Goal: Task Accomplishment & Management: Manage account settings

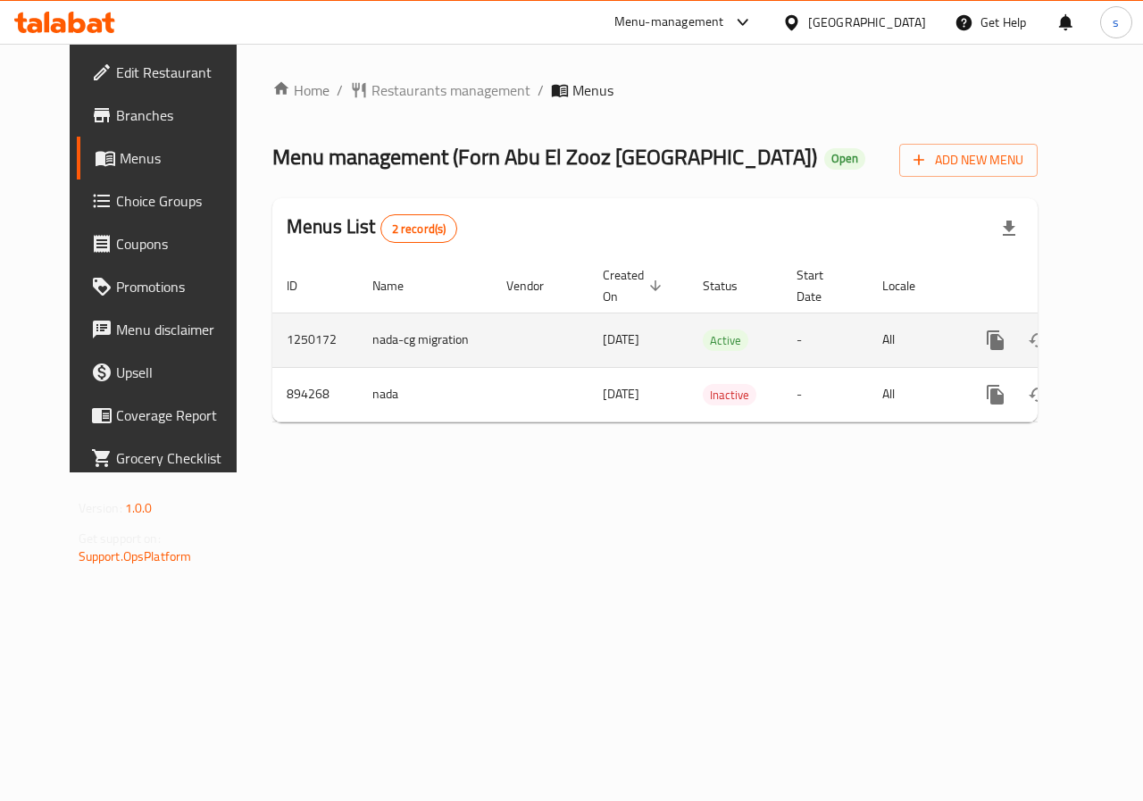
click at [1113, 343] on icon "enhanced table" at bounding box center [1123, 339] width 21 height 21
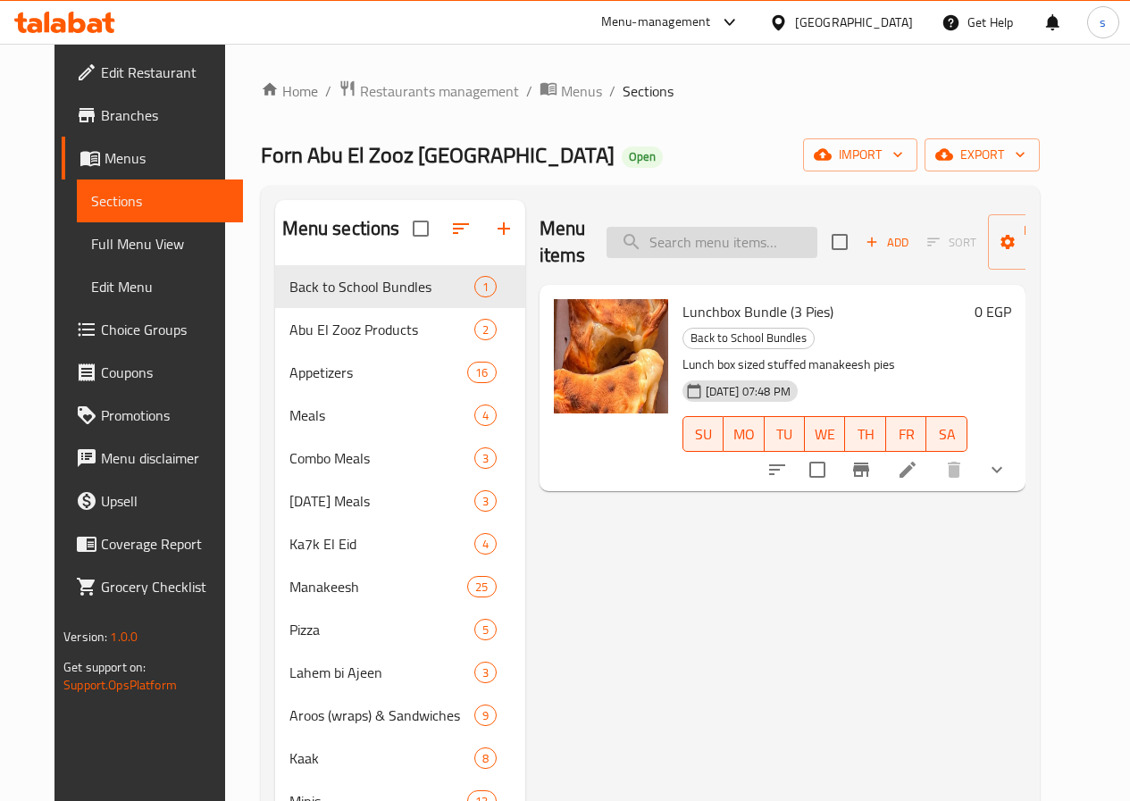
click at [688, 234] on input "search" at bounding box center [711, 242] width 211 height 31
paste input "Zaatar And Cheese"
type input "Zaatar And Cheese"
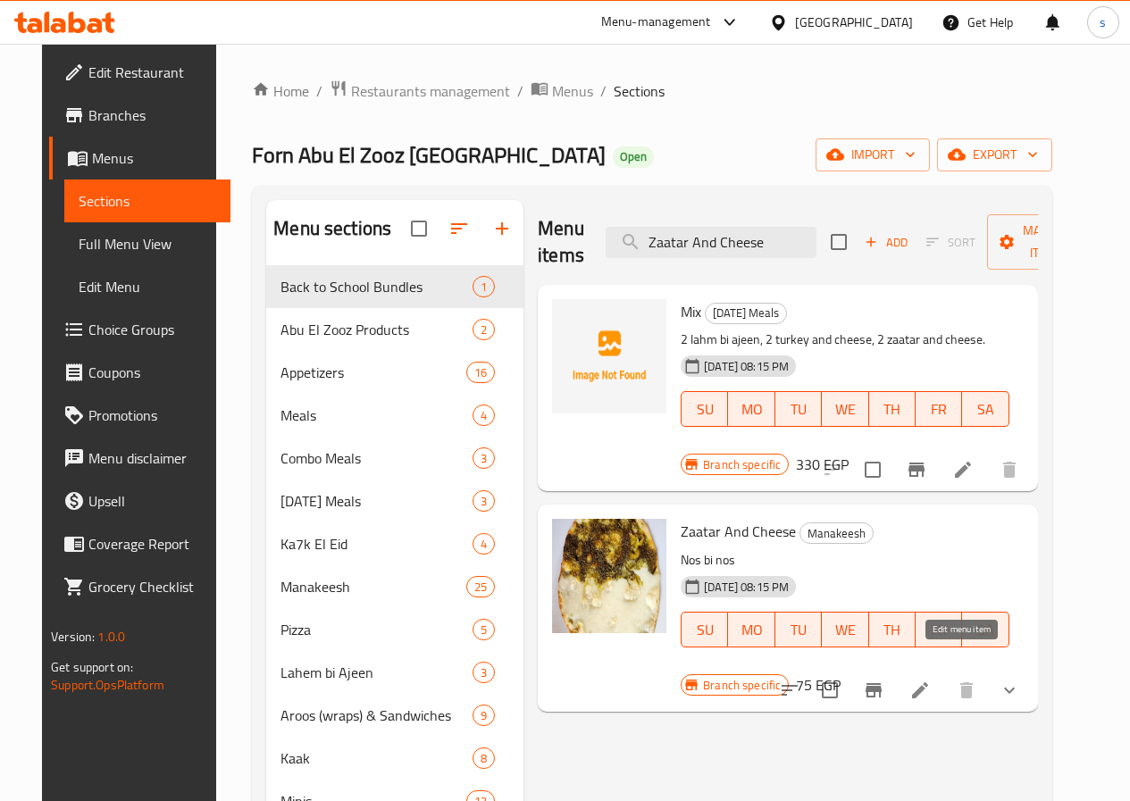
click at [930, 680] on icon at bounding box center [919, 690] width 21 height 21
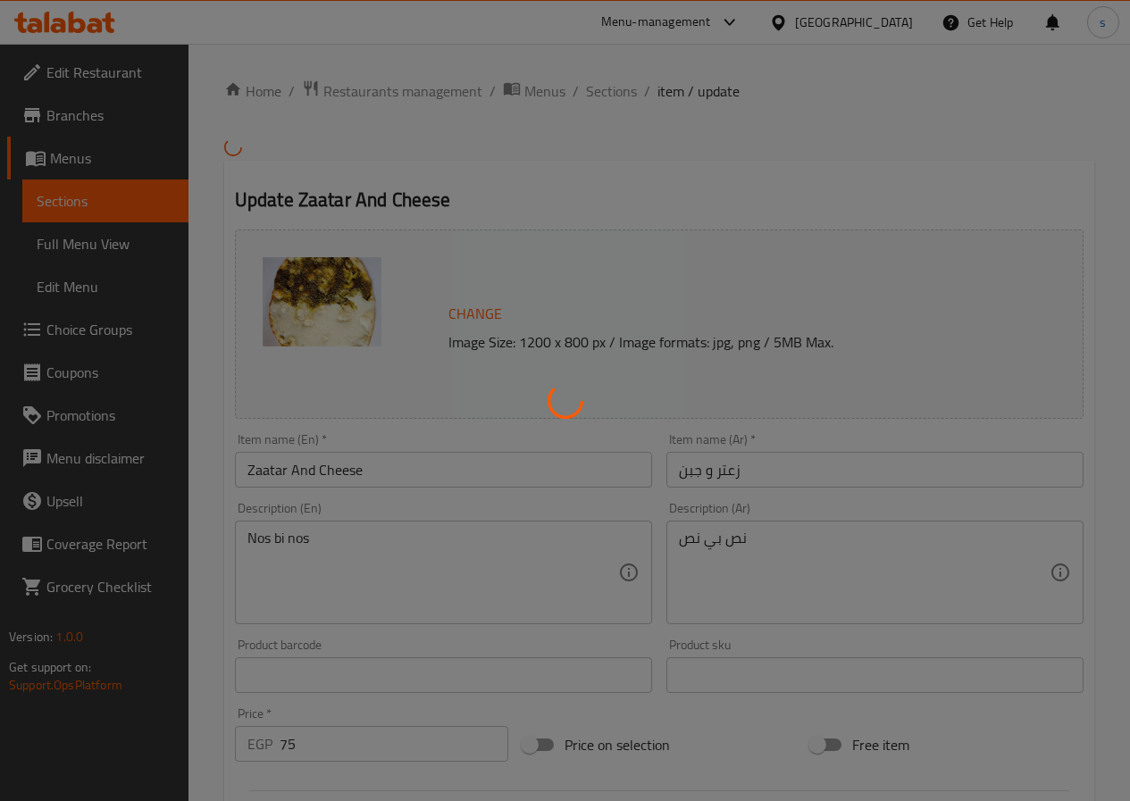
type input "إضافة خضرة"
type input "0"
type input "4"
type input "طريقة التقديم:"
type input "0"
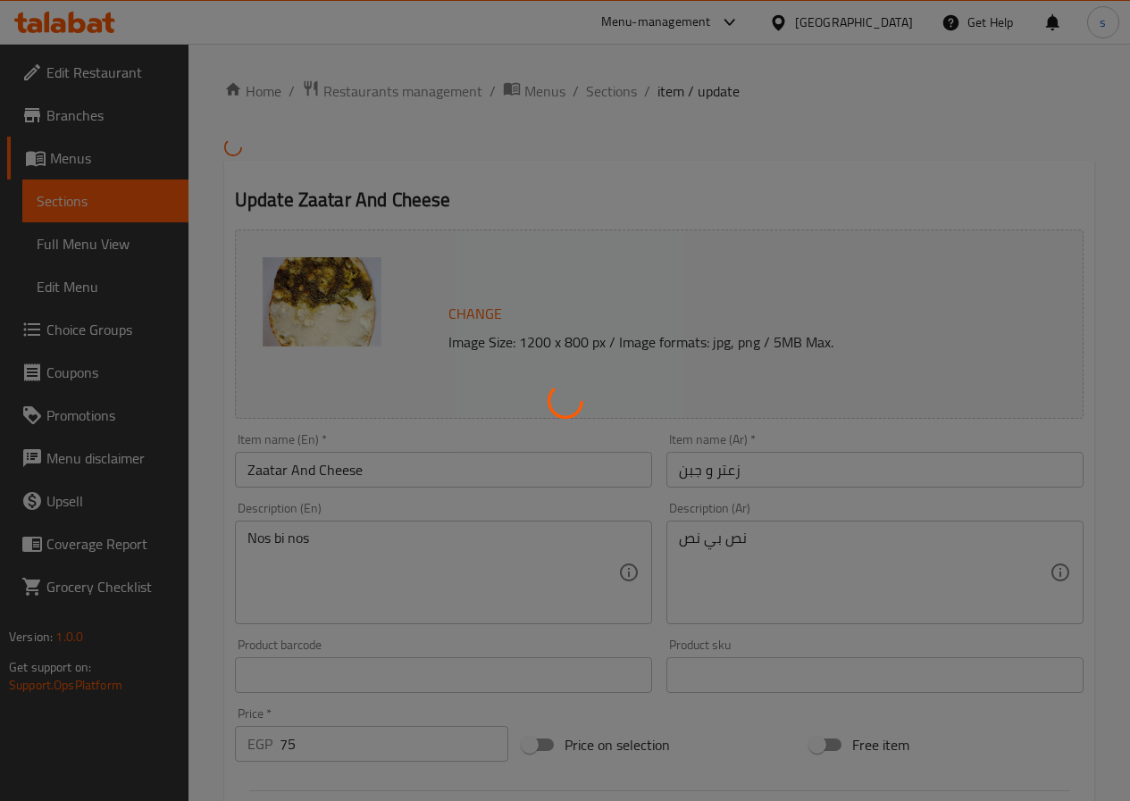
type input "1"
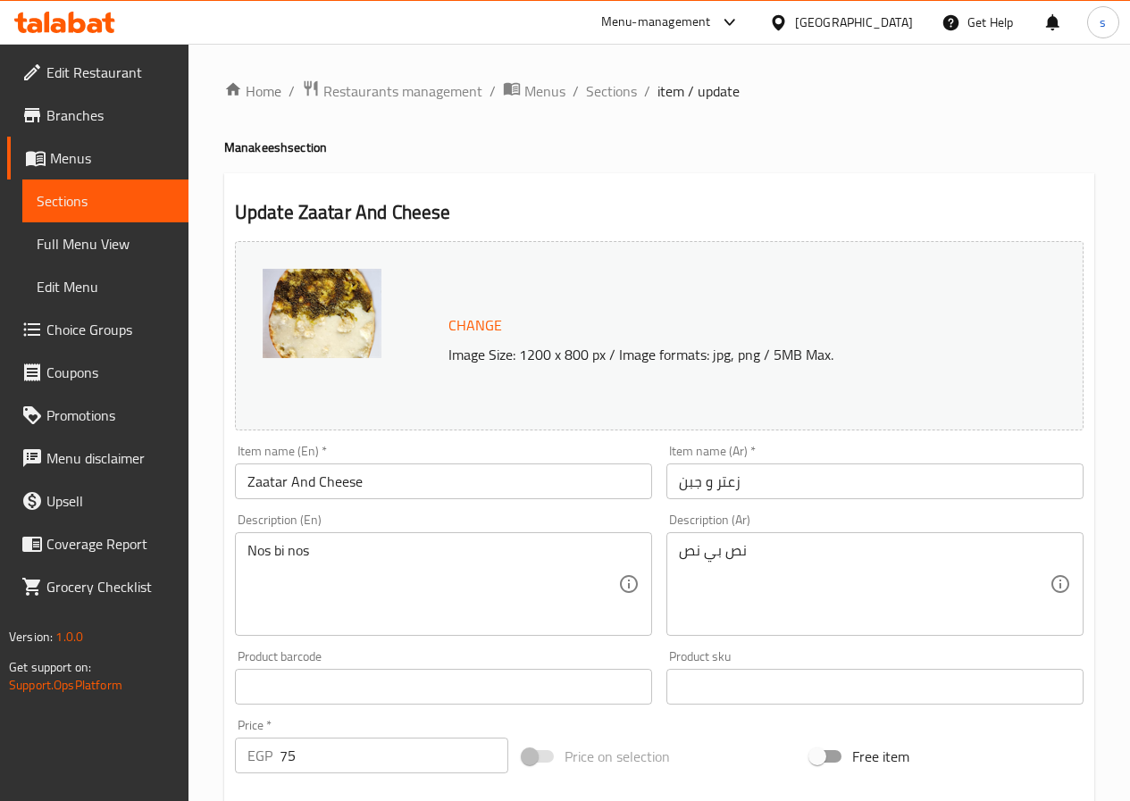
click at [110, 200] on span "Sections" at bounding box center [106, 200] width 138 height 21
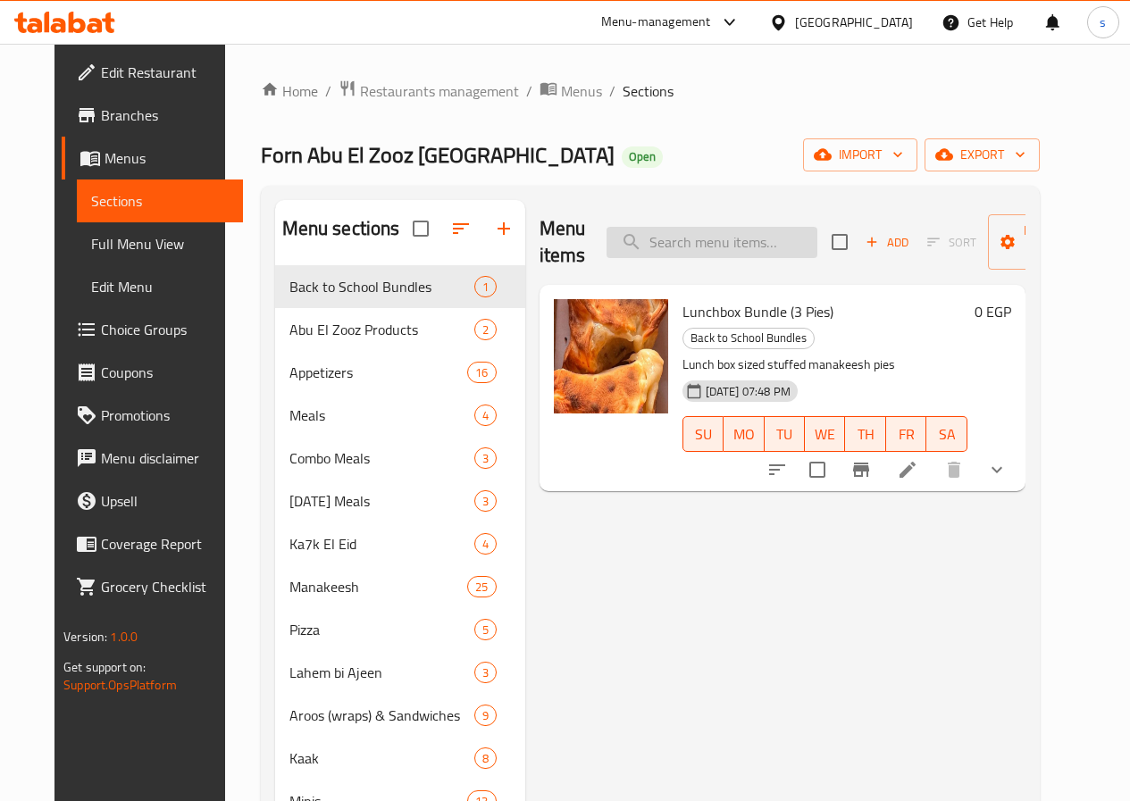
click at [705, 241] on input "search" at bounding box center [711, 242] width 211 height 31
paste input "Cheese (Closed)"
type input "Cheese (Closed)"
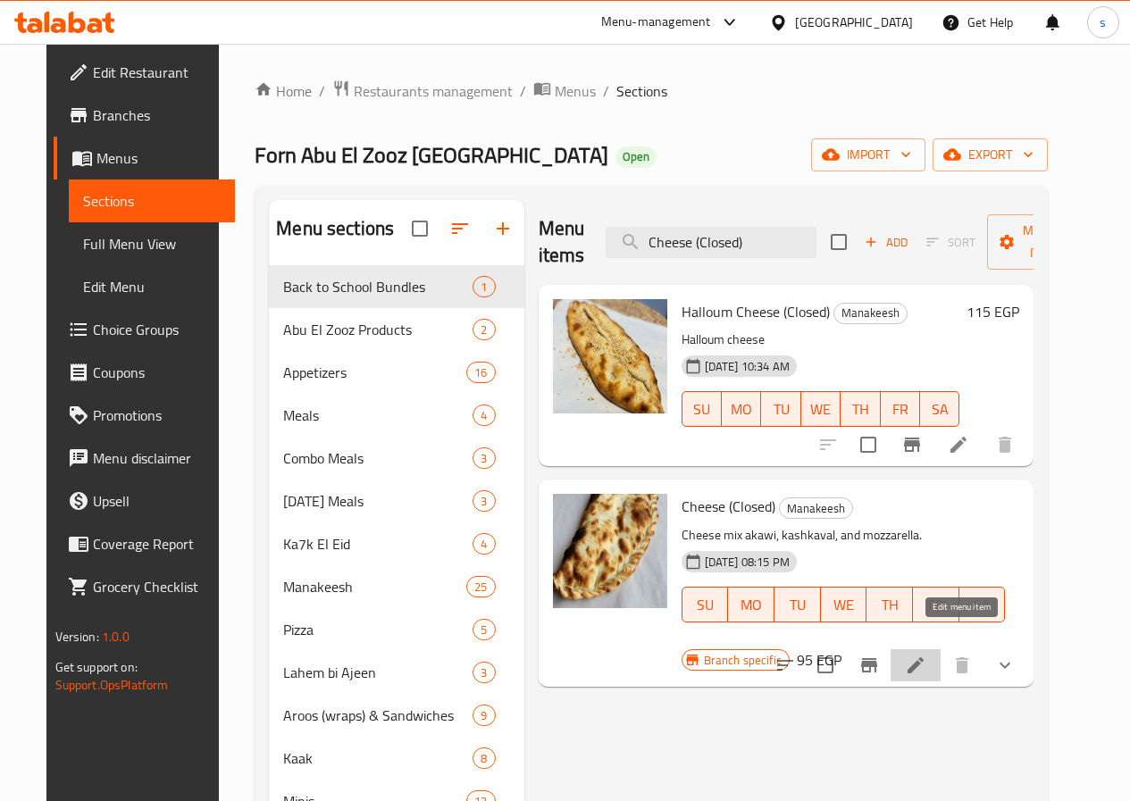
click at [926, 655] on icon at bounding box center [915, 665] width 21 height 21
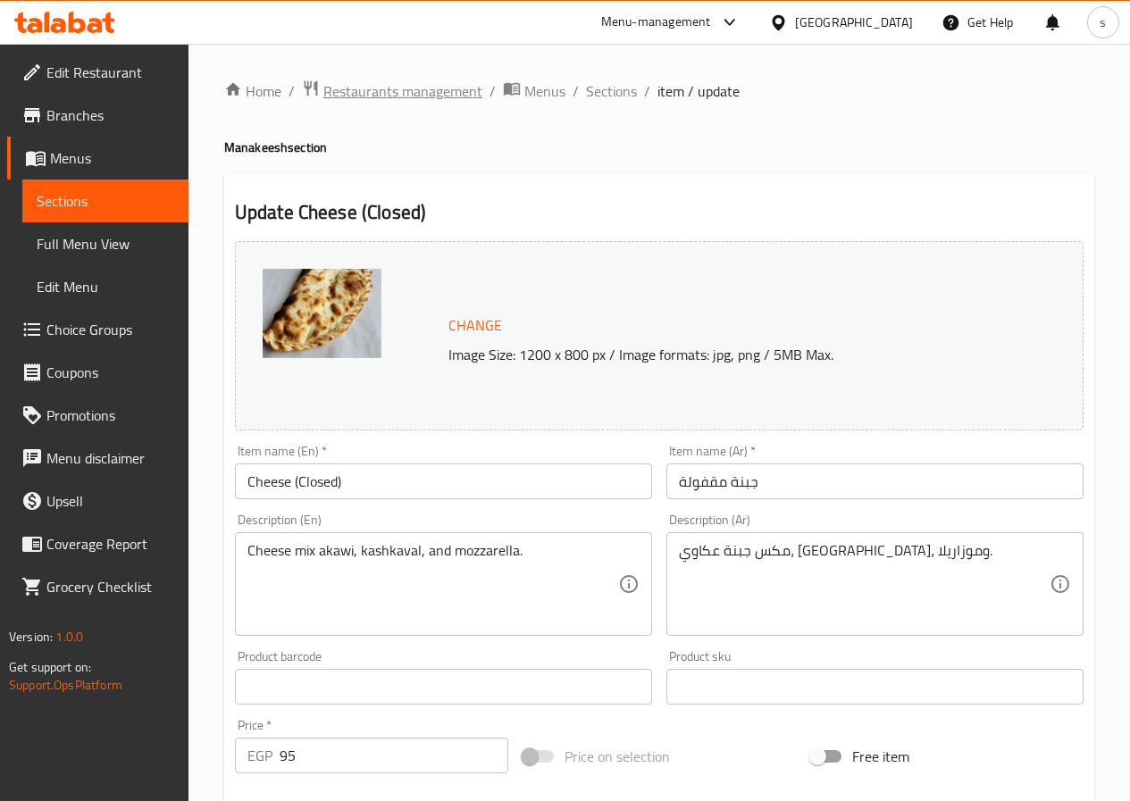
click at [399, 80] on span "Restaurants management" at bounding box center [402, 90] width 159 height 21
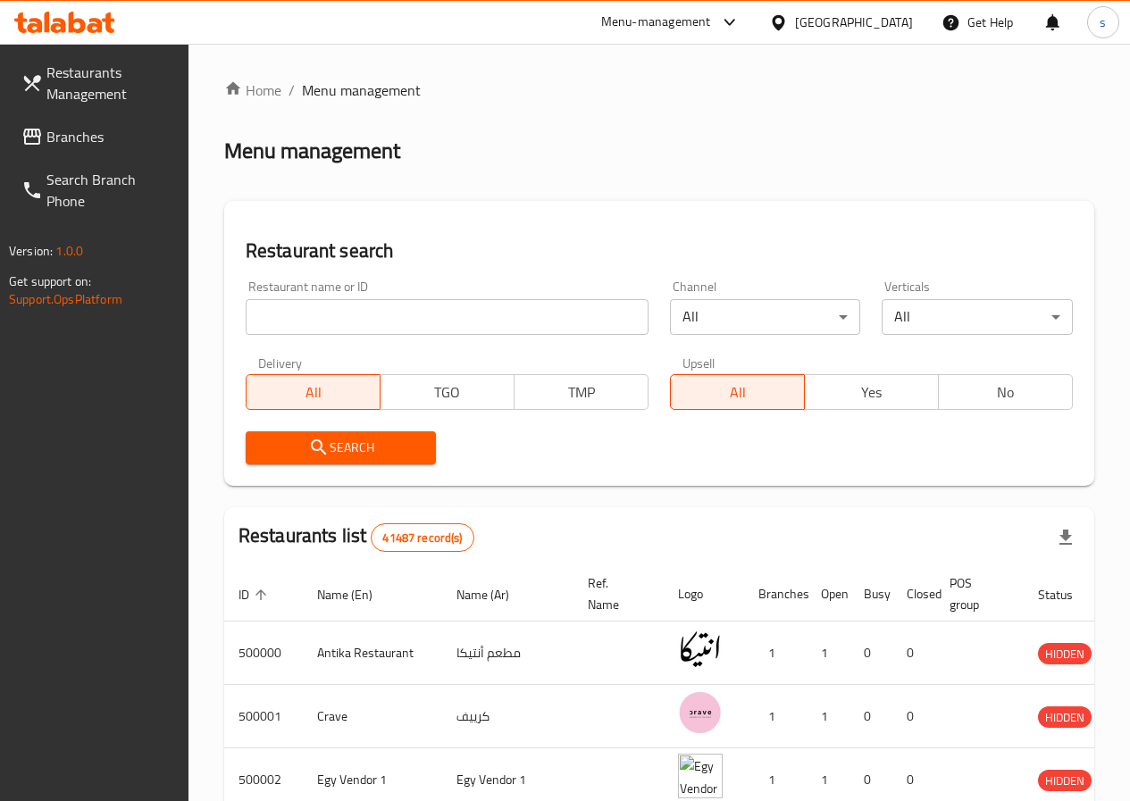
click at [102, 137] on span "Branches" at bounding box center [110, 136] width 128 height 21
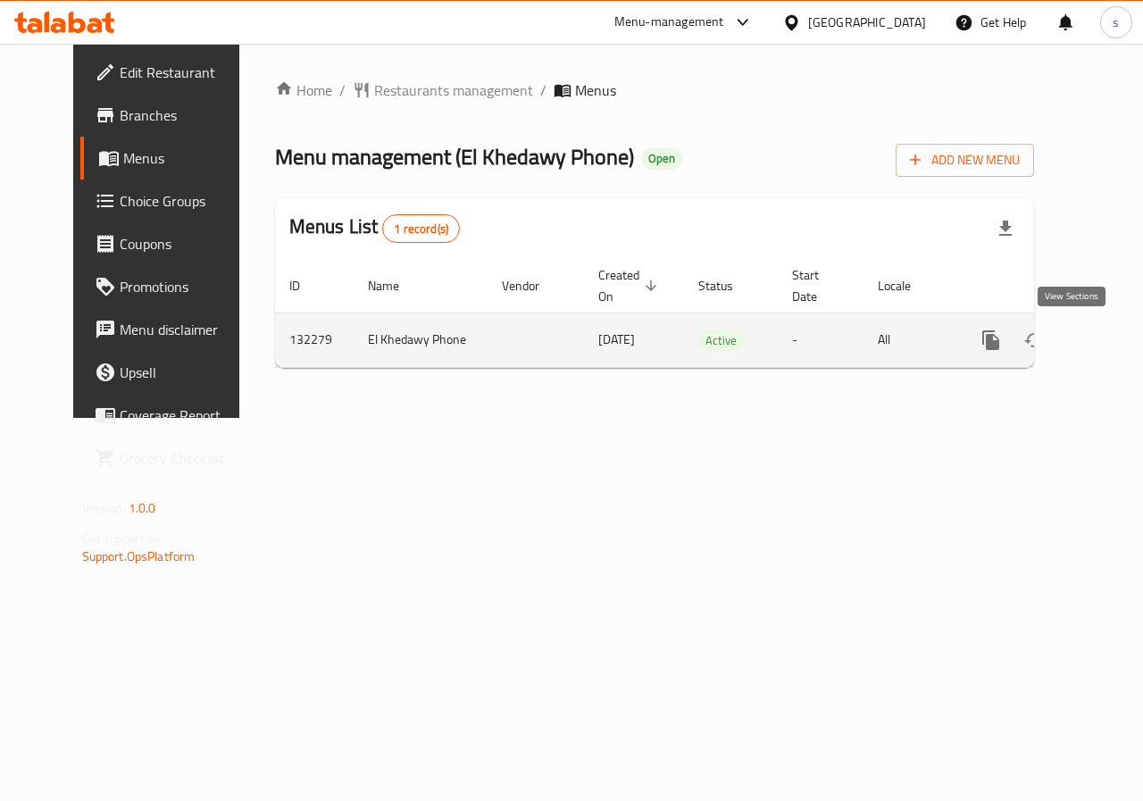
click at [1109, 333] on icon "enhanced table" at bounding box center [1119, 339] width 21 height 21
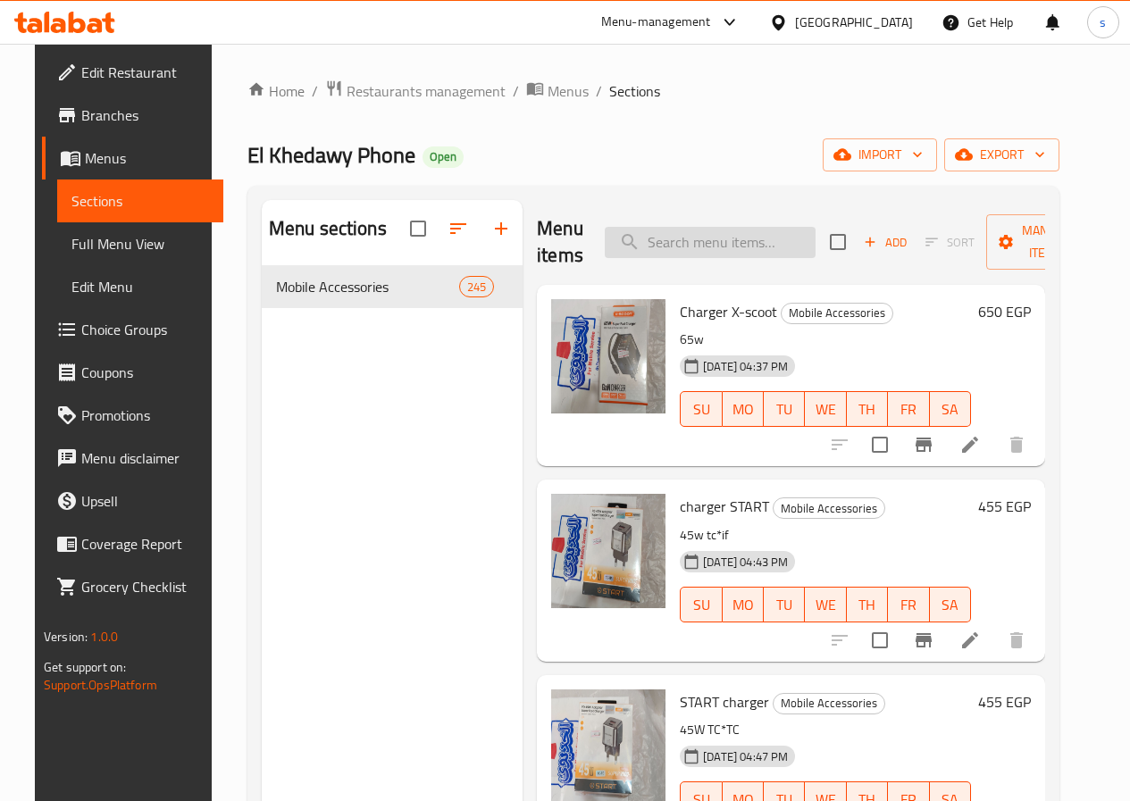
click at [658, 244] on input "search" at bounding box center [710, 242] width 211 height 31
paste input "Bubble gun"
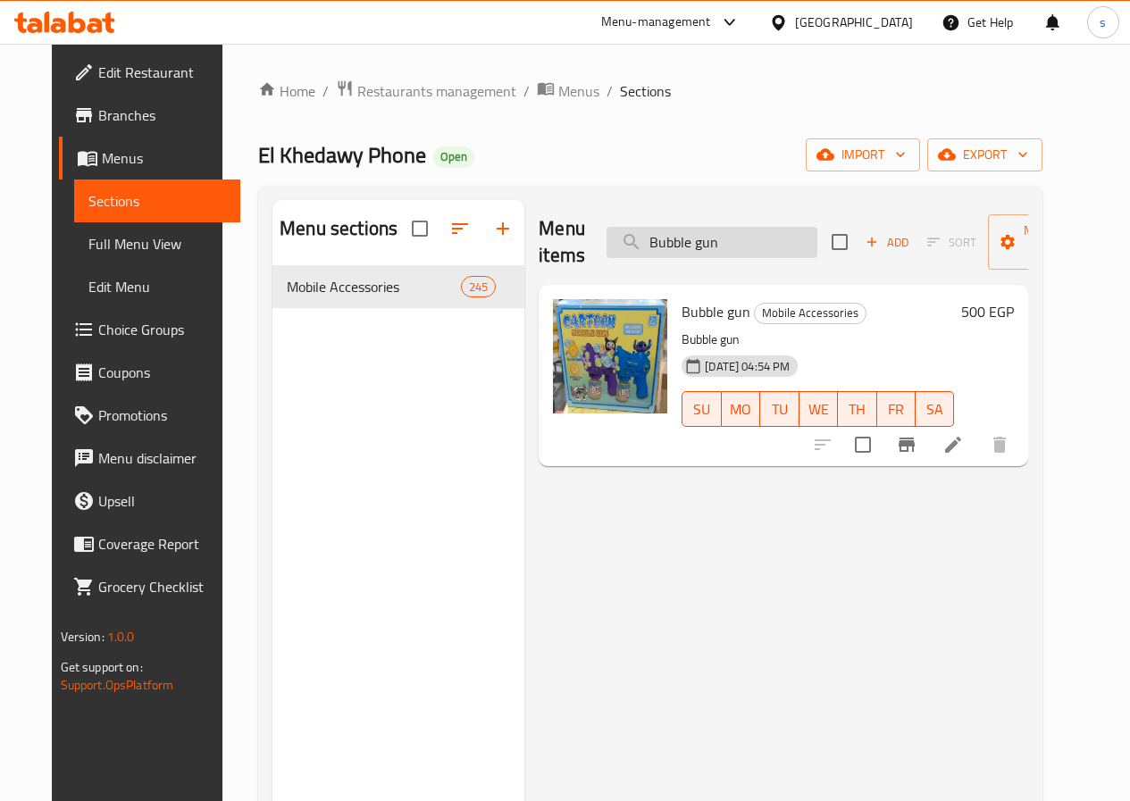
type input "Bubble gun"
click at [963, 452] on icon at bounding box center [952, 444] width 21 height 21
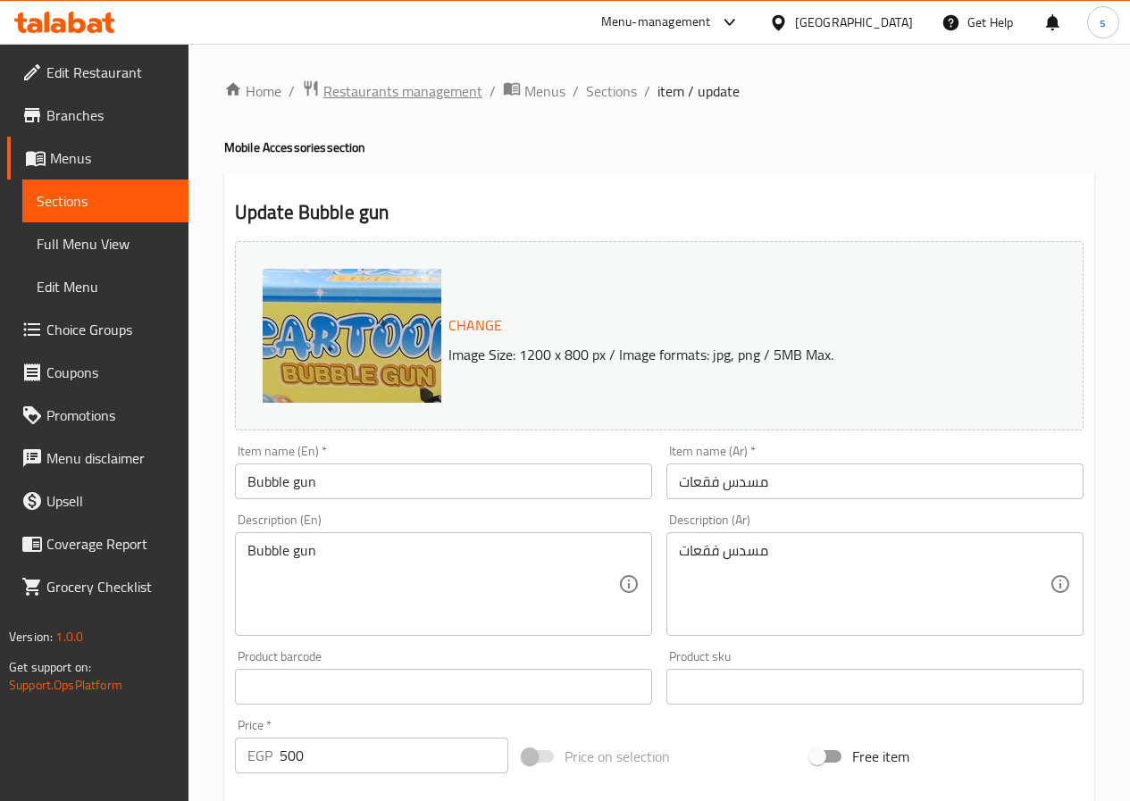
click at [331, 94] on span "Restaurants management" at bounding box center [402, 90] width 159 height 21
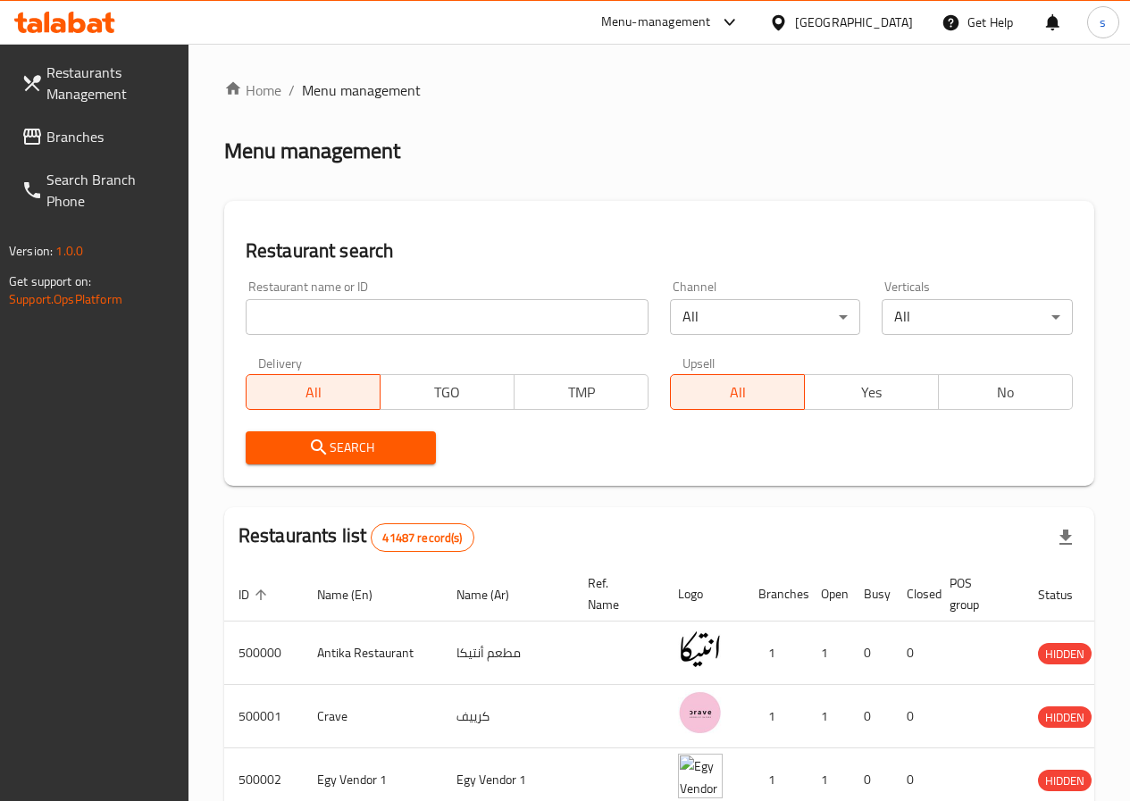
click at [84, 93] on span "Restaurants Management" at bounding box center [110, 83] width 128 height 43
